Goal: Task Accomplishment & Management: Manage account settings

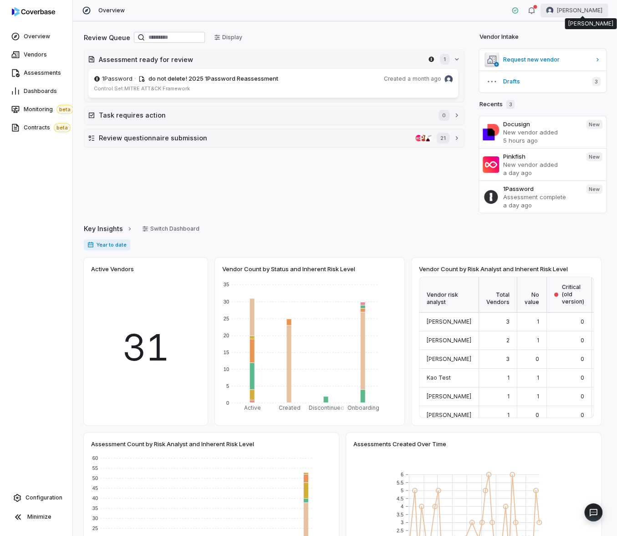
click at [584, 14] on html "Overview Vendors Assessments Dashboards Monitoring beta Contracts beta Configur…" at bounding box center [308, 268] width 617 height 536
click at [566, 86] on div "Log out" at bounding box center [569, 84] width 70 height 15
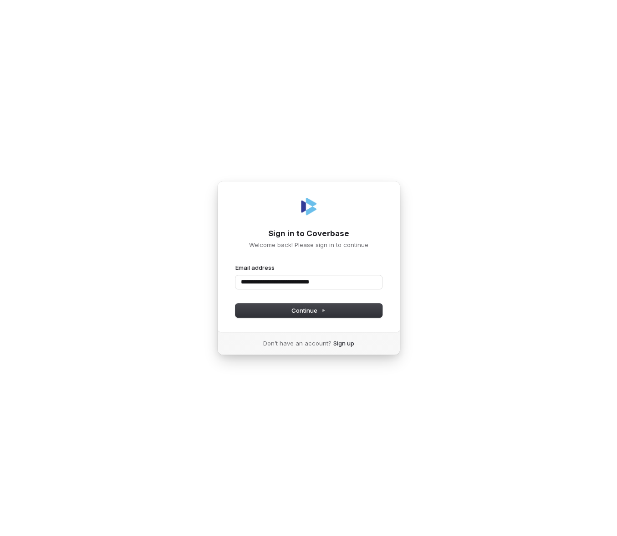
type input "**********"
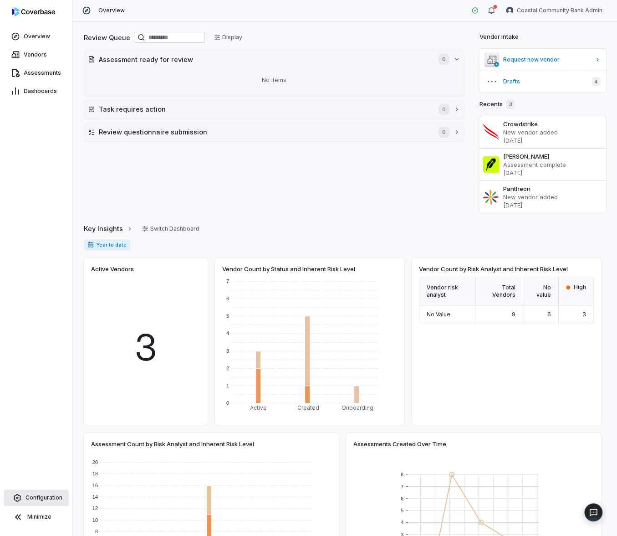
click at [56, 500] on span "Configuration" at bounding box center [44, 497] width 37 height 7
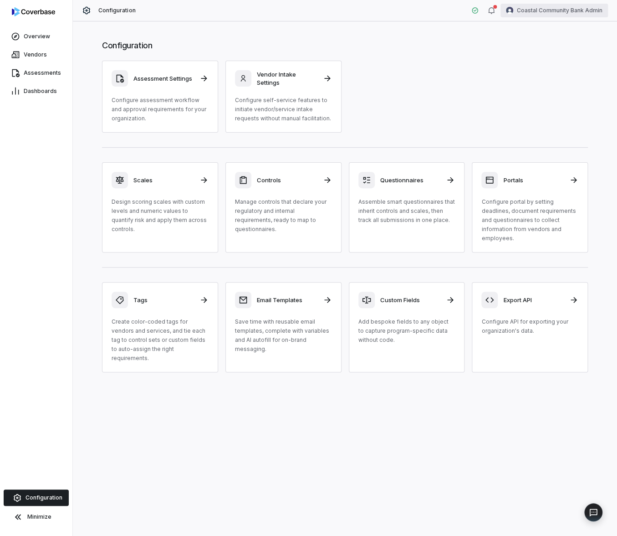
click at [572, 12] on html "Overview Vendors Assessments Dashboards Configuration Minimize Configuration Co…" at bounding box center [308, 268] width 617 height 536
click at [560, 50] on div "Organization" at bounding box center [569, 47] width 70 height 15
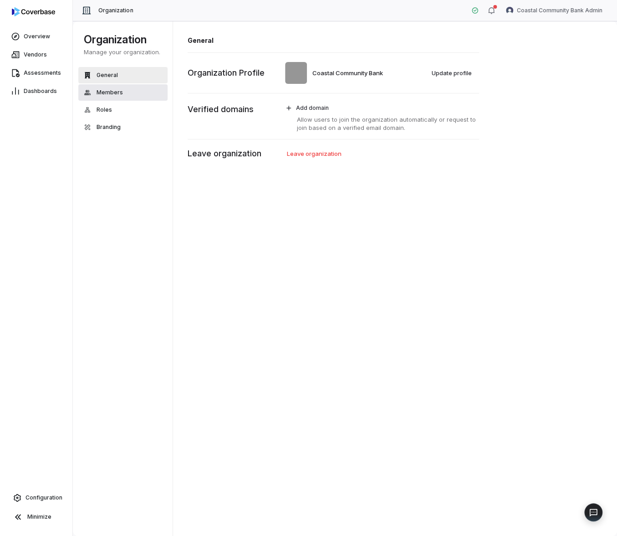
click at [131, 92] on button "Members" at bounding box center [122, 92] width 89 height 16
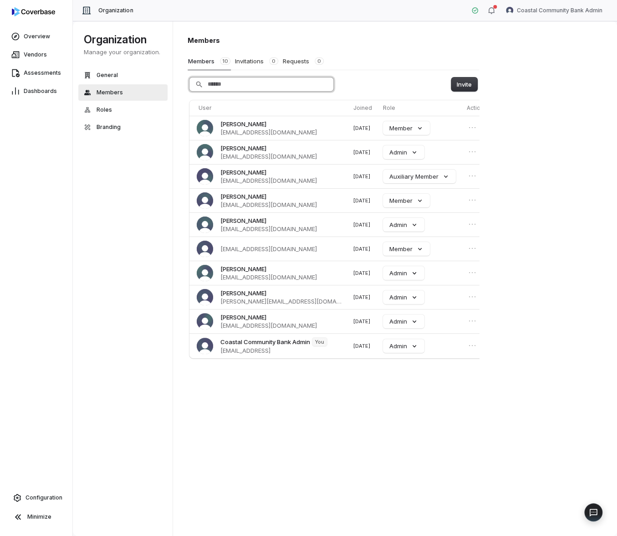
click at [242, 84] on input "Search" at bounding box center [262, 84] width 144 height 14
click at [267, 129] on span "[EMAIL_ADDRESS][DOMAIN_NAME]" at bounding box center [269, 132] width 97 height 8
click at [463, 124] on td at bounding box center [478, 128] width 31 height 24
click at [468, 126] on icon "Open menu" at bounding box center [472, 127] width 9 height 9
click at [408, 78] on div "Invite" at bounding box center [334, 84] width 292 height 14
